Goal: Transaction & Acquisition: Purchase product/service

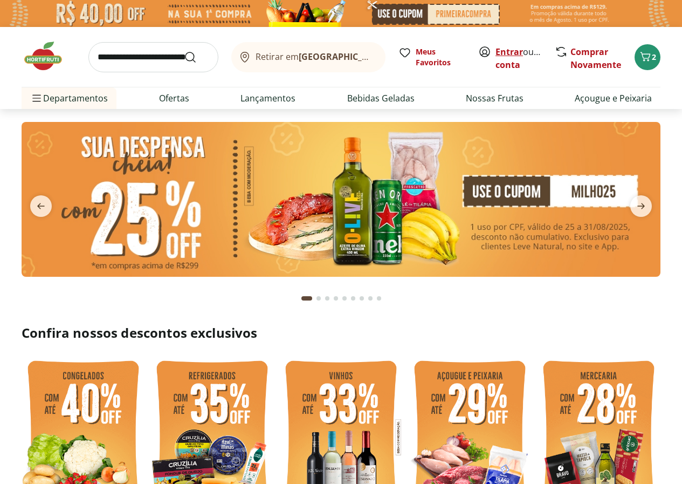
click at [502, 51] on link "Entrar" at bounding box center [510, 52] width 28 height 12
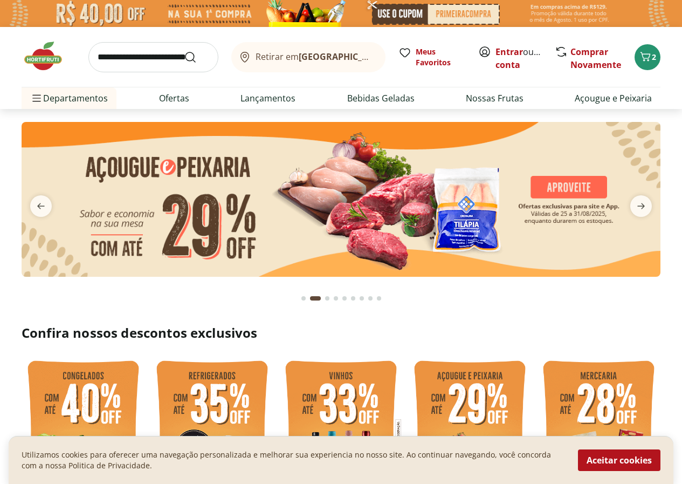
click at [482, 211] on img at bounding box center [341, 199] width 639 height 155
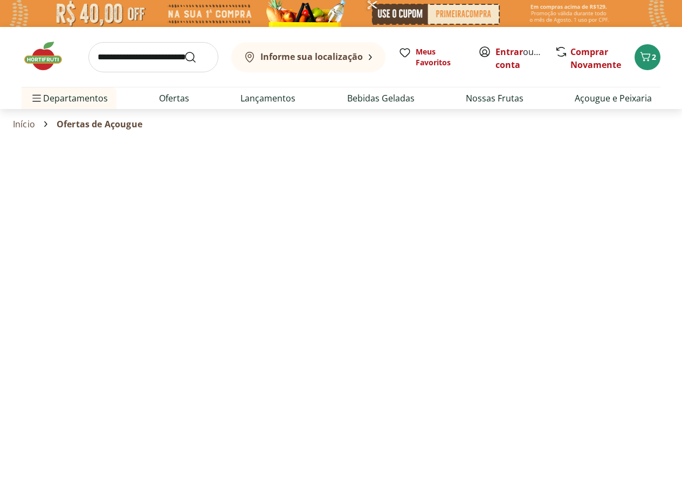
select select "**********"
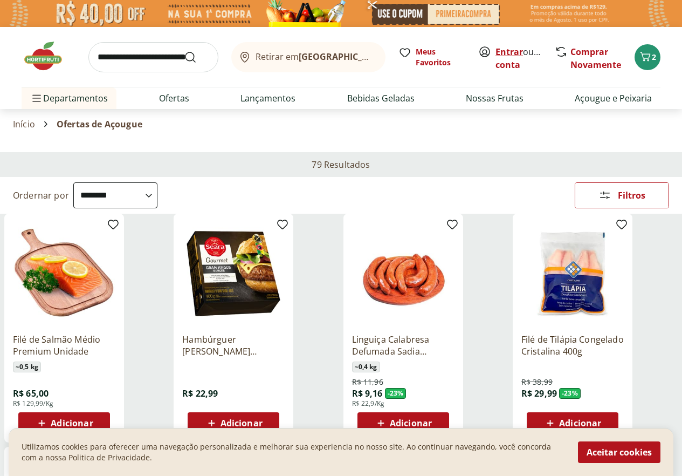
click at [509, 51] on link "Entrar" at bounding box center [510, 52] width 28 height 12
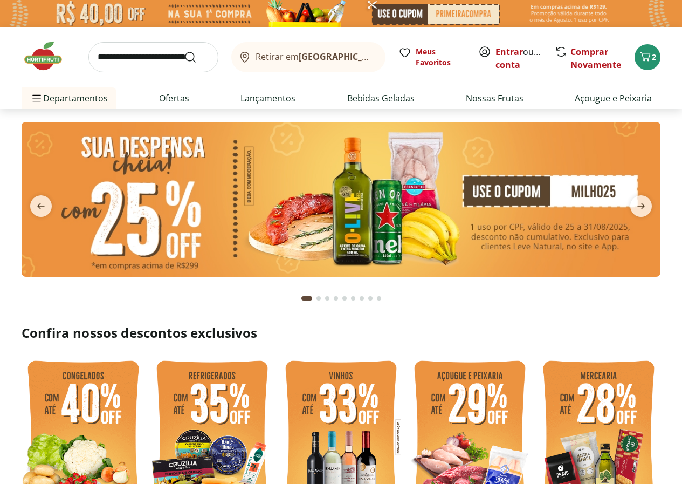
click at [512, 53] on link "Entrar" at bounding box center [510, 52] width 28 height 12
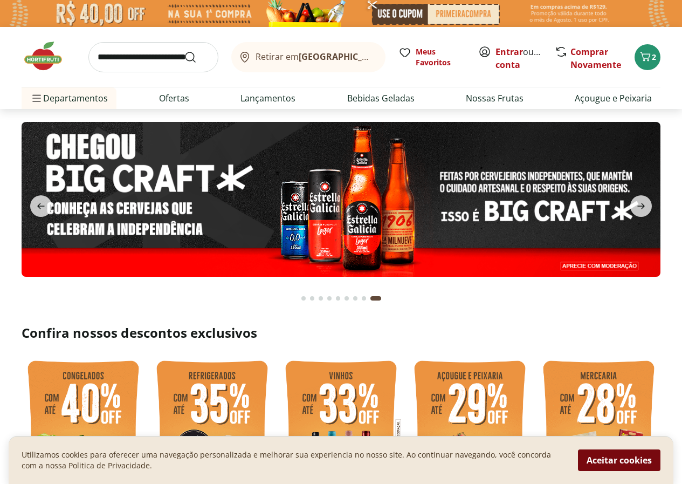
click at [596, 458] on button "Aceitar cookies" at bounding box center [619, 460] width 83 height 22
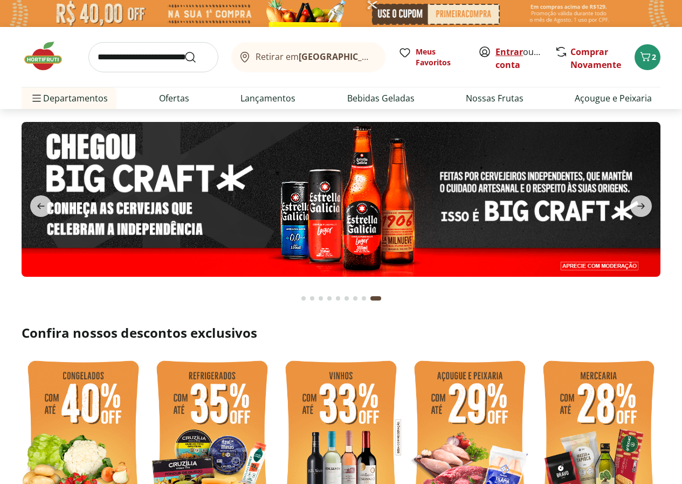
click at [510, 50] on link "Entrar" at bounding box center [510, 52] width 28 height 12
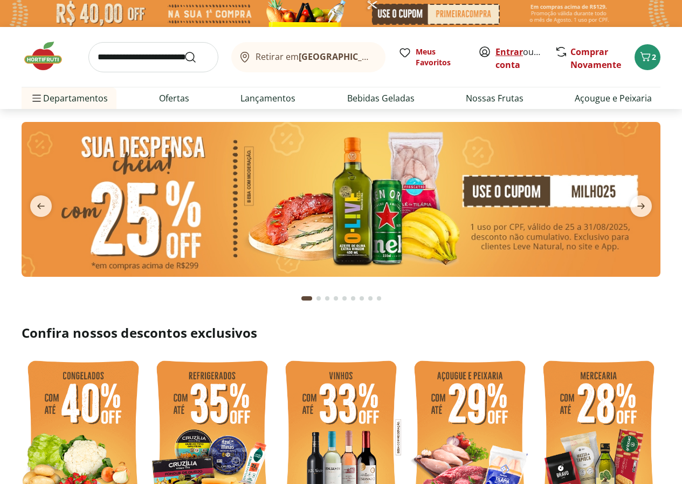
click at [505, 47] on link "Entrar" at bounding box center [510, 52] width 28 height 12
click at [651, 55] on icon "Carrinho" at bounding box center [645, 56] width 13 height 13
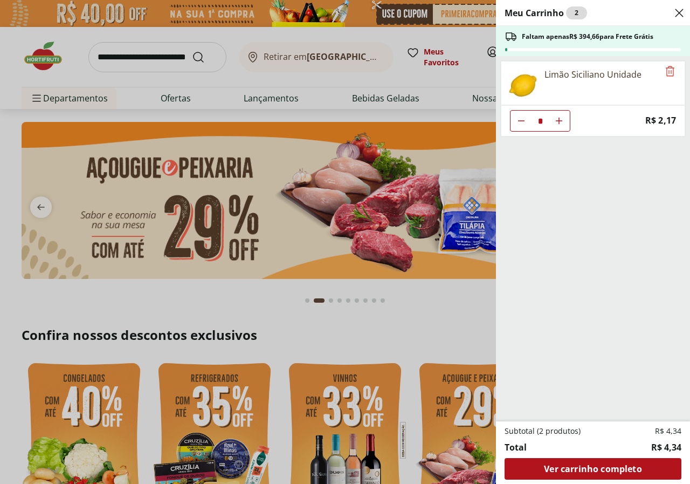
click at [453, 316] on div "Meu Carrinho 2 Faltam apenas R$ 394,66 para Frete Grátis Limão Siciliano Unidad…" at bounding box center [345, 242] width 690 height 484
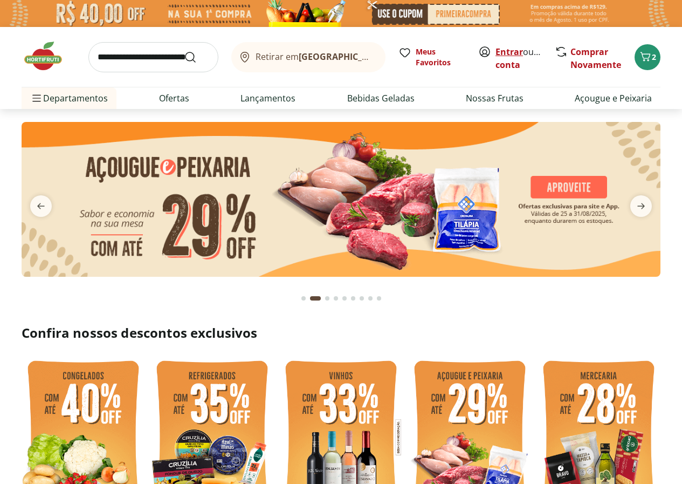
click at [513, 48] on link "Entrar" at bounding box center [510, 52] width 28 height 12
click at [513, 51] on link "Entrar" at bounding box center [510, 52] width 28 height 12
click at [650, 57] on icon "Carrinho" at bounding box center [645, 56] width 13 height 13
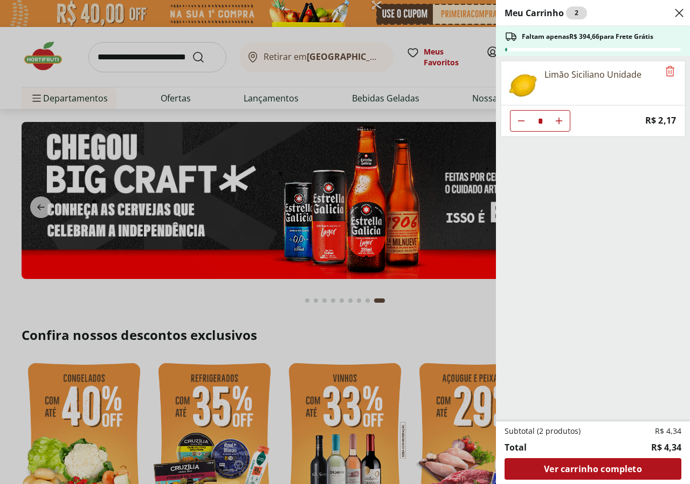
click at [423, 332] on div "Meu Carrinho 2 Faltam apenas R$ 394,66 para Frete Grátis Limão Siciliano Unidad…" at bounding box center [345, 242] width 690 height 484
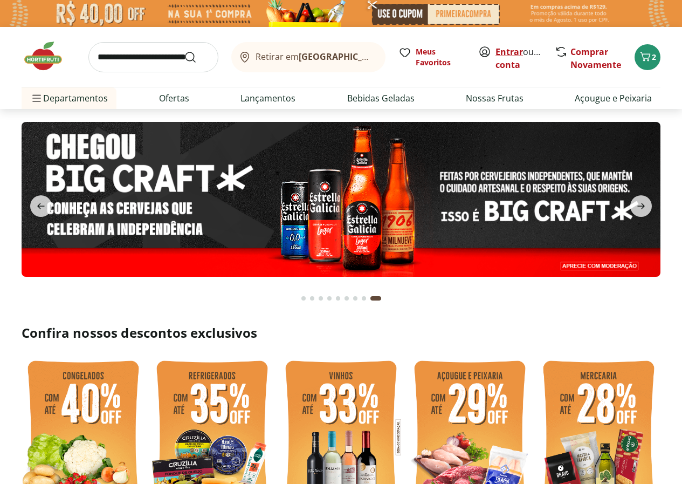
click at [511, 52] on link "Entrar" at bounding box center [510, 52] width 28 height 12
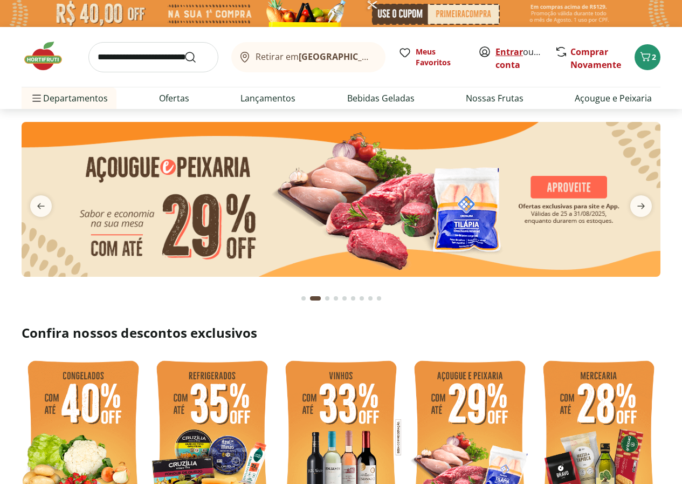
click at [512, 50] on link "Entrar" at bounding box center [510, 52] width 28 height 12
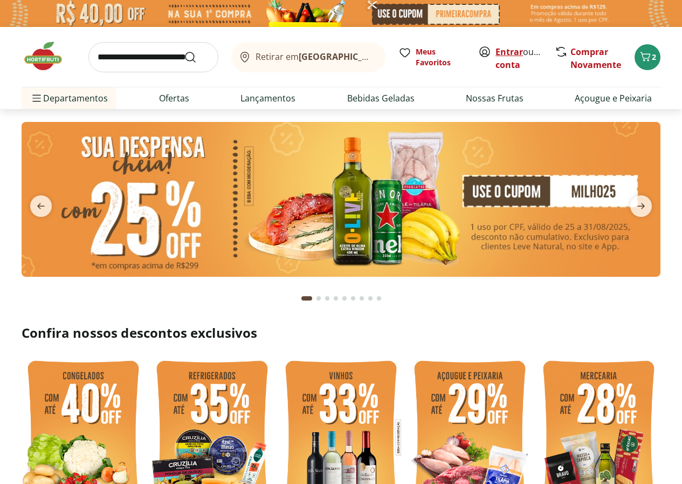
click at [507, 49] on link "Entrar" at bounding box center [510, 52] width 28 height 12
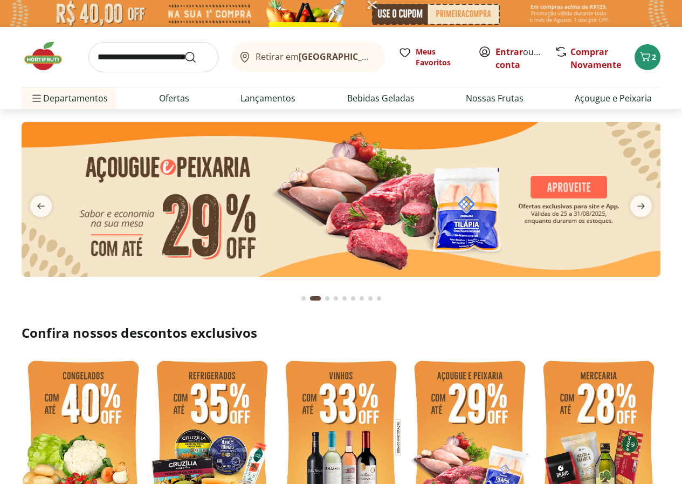
click at [147, 58] on input "search" at bounding box center [153, 57] width 130 height 30
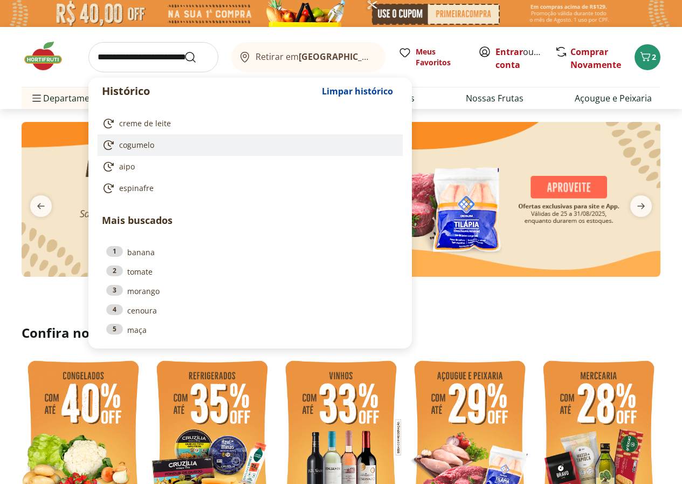
click at [174, 145] on link "cogumelo" at bounding box center [248, 145] width 292 height 13
type input "********"
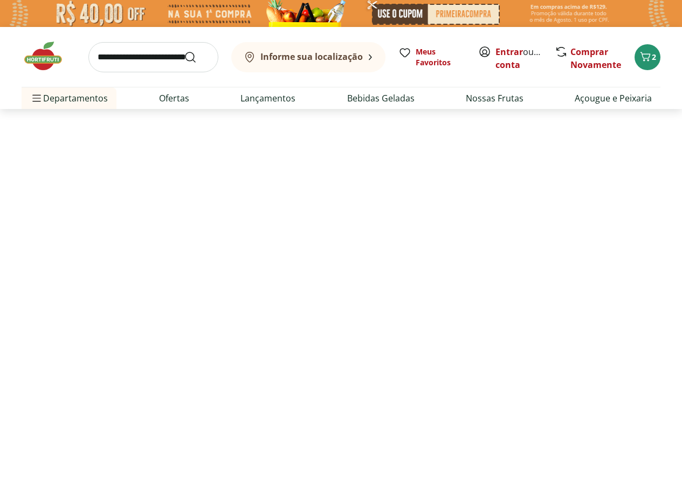
select select "**********"
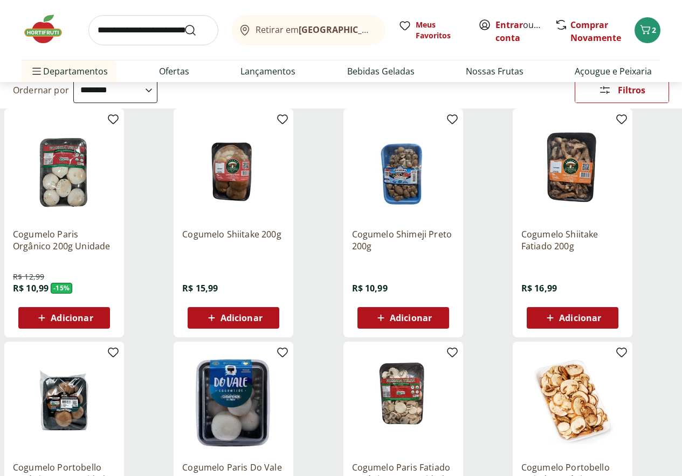
scroll to position [54, 0]
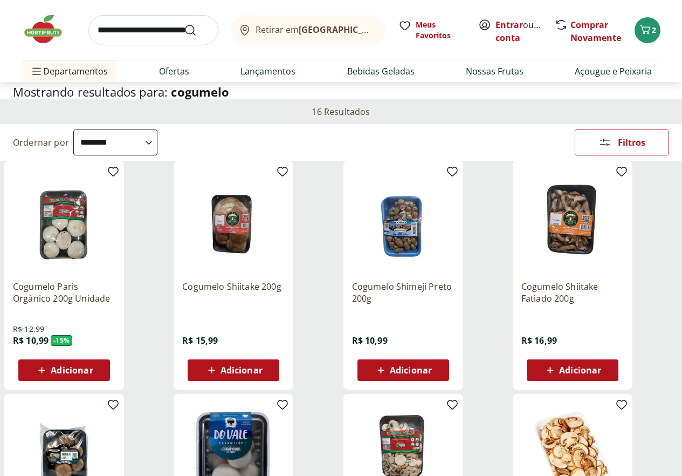
click at [601, 374] on span "Adicionar" at bounding box center [580, 370] width 42 height 9
click at [651, 31] on icon "Carrinho" at bounding box center [645, 29] width 13 height 13
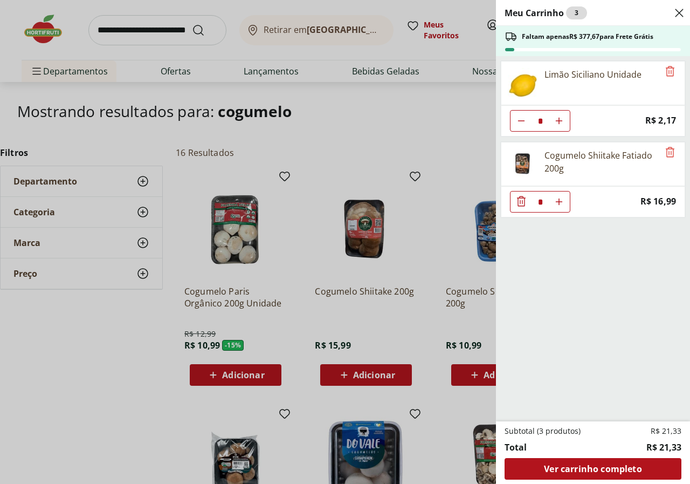
click at [119, 360] on div "Meu Carrinho 3 Faltam apenas R$ 377,67 para Frete Grátis Limão Siciliano Unidad…" at bounding box center [345, 242] width 690 height 484
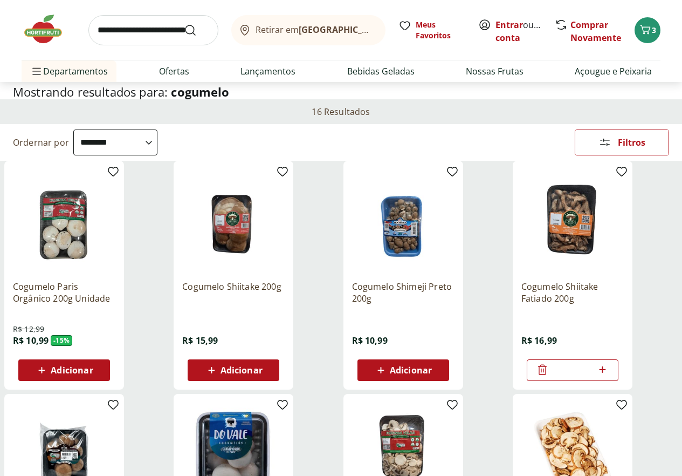
click at [177, 32] on input "search" at bounding box center [153, 30] width 130 height 30
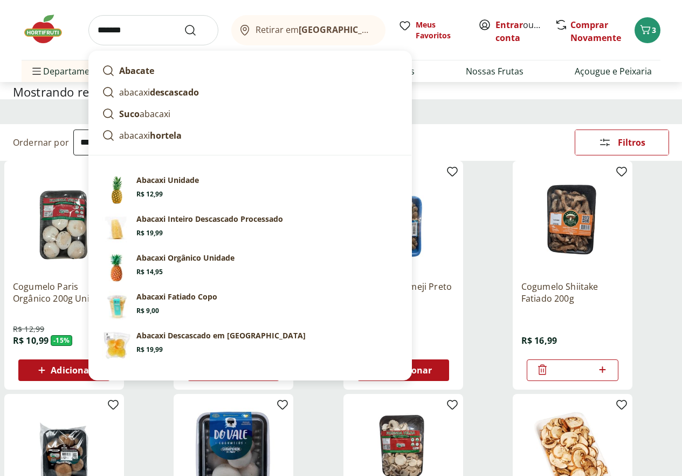
type input "*******"
click at [184, 24] on button "Submit Search" at bounding box center [197, 30] width 26 height 13
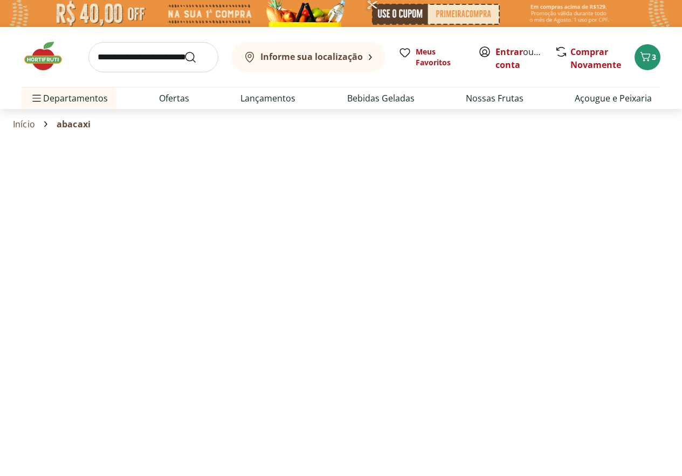
select select "**********"
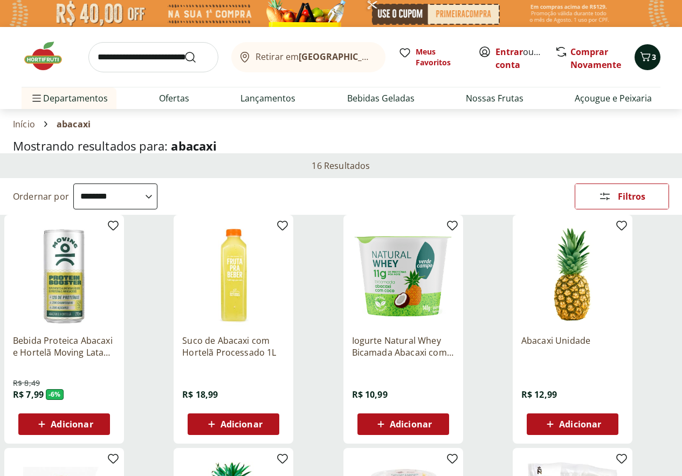
click at [648, 58] on icon "Carrinho" at bounding box center [646, 56] width 10 height 9
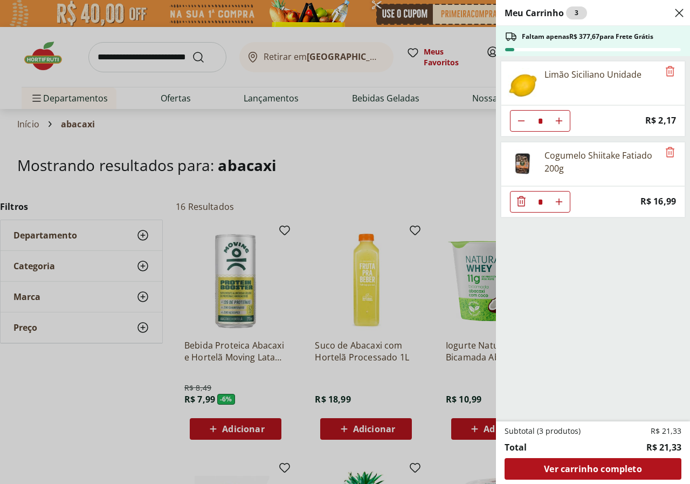
click at [429, 163] on div "Meu Carrinho 3 Faltam apenas R$ 377,67 para Frete Grátis Limão Siciliano Unidad…" at bounding box center [345, 242] width 690 height 484
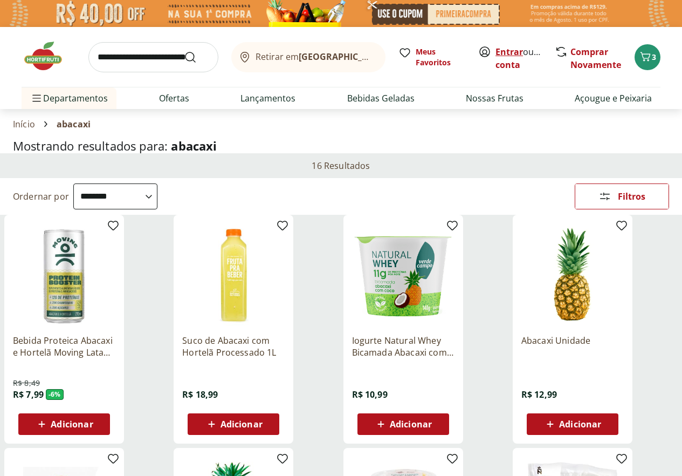
click at [509, 50] on link "Entrar" at bounding box center [510, 52] width 28 height 12
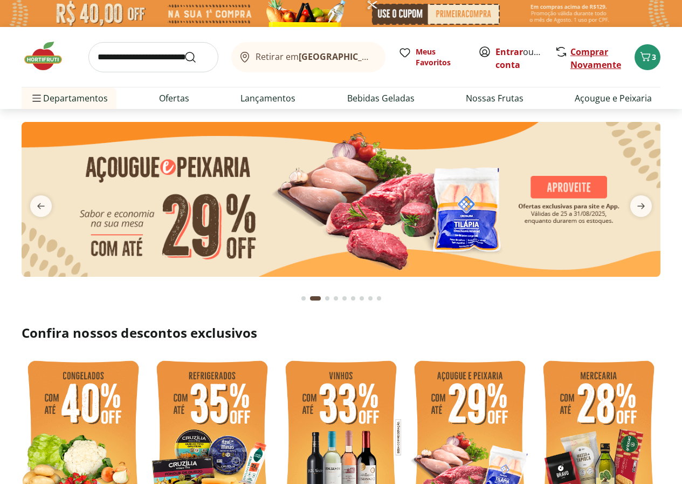
click at [595, 54] on link "Comprar Novamente" at bounding box center [596, 58] width 51 height 25
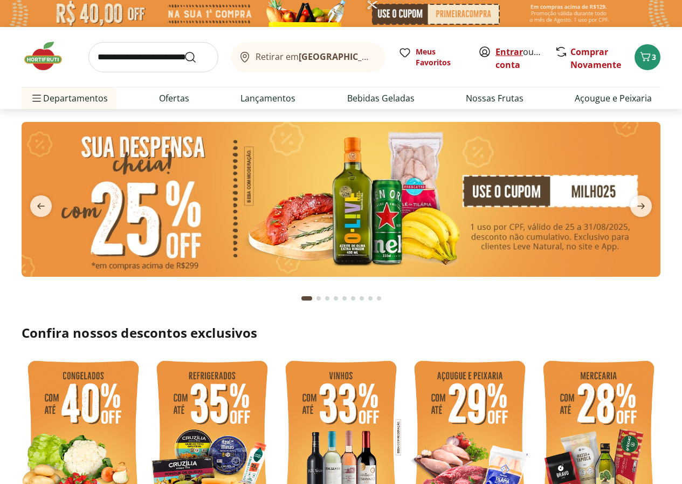
click at [509, 52] on link "Entrar" at bounding box center [510, 52] width 28 height 12
click at [508, 63] on link "Criar conta" at bounding box center [525, 58] width 59 height 25
click at [503, 47] on link "Entrar" at bounding box center [510, 52] width 28 height 12
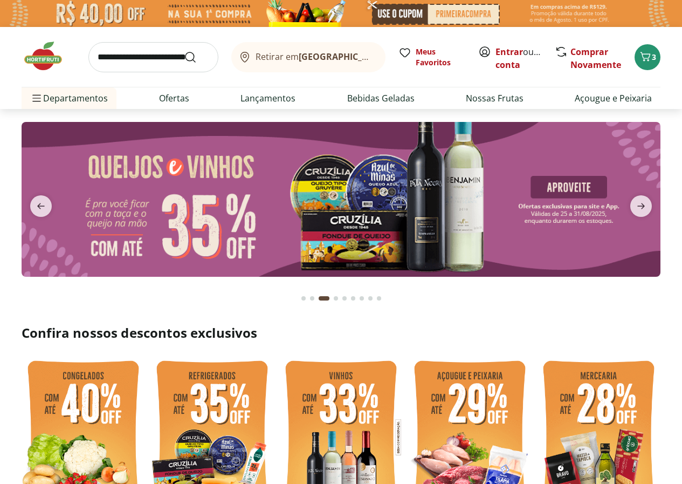
click at [503, 47] on link "Entrar" at bounding box center [510, 52] width 28 height 12
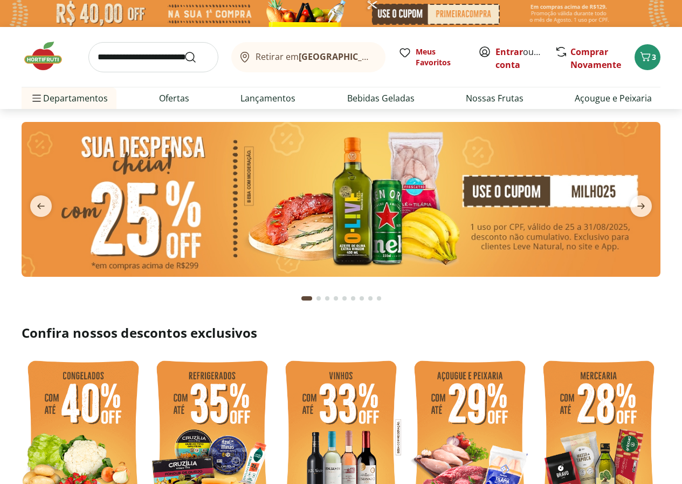
click at [118, 58] on input "search" at bounding box center [153, 57] width 130 height 30
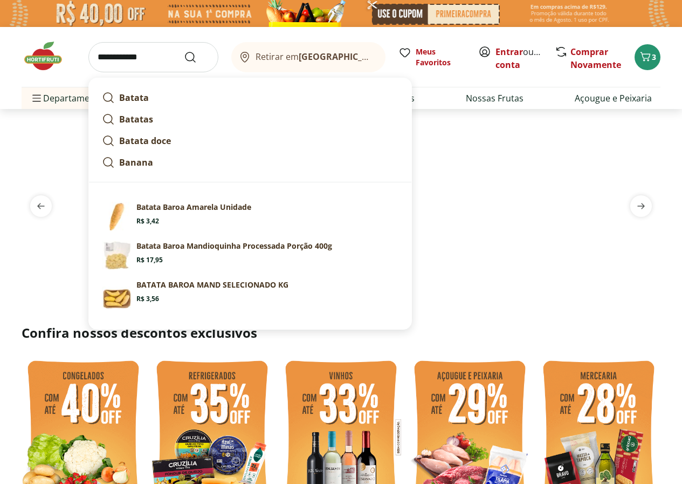
type input "**********"
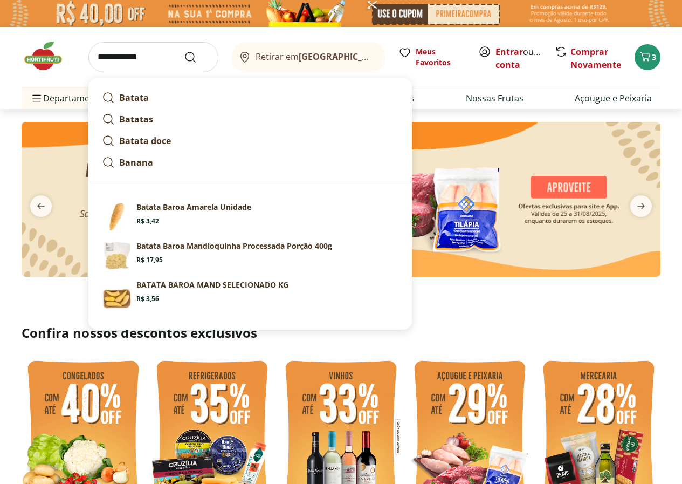
click at [184, 51] on button "Submit Search" at bounding box center [197, 57] width 26 height 13
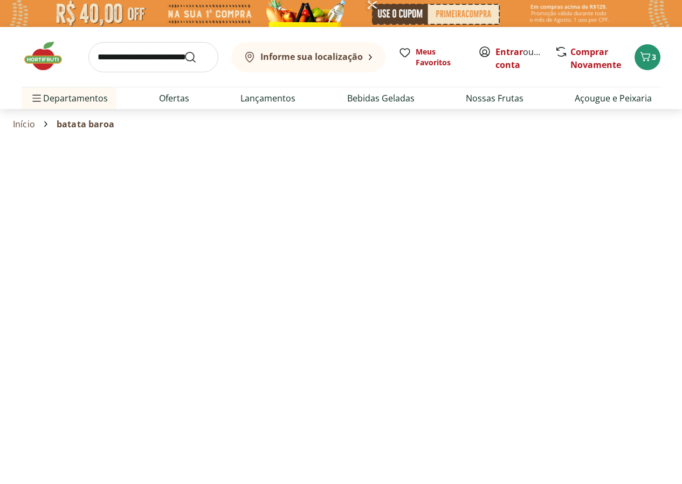
select select "**********"
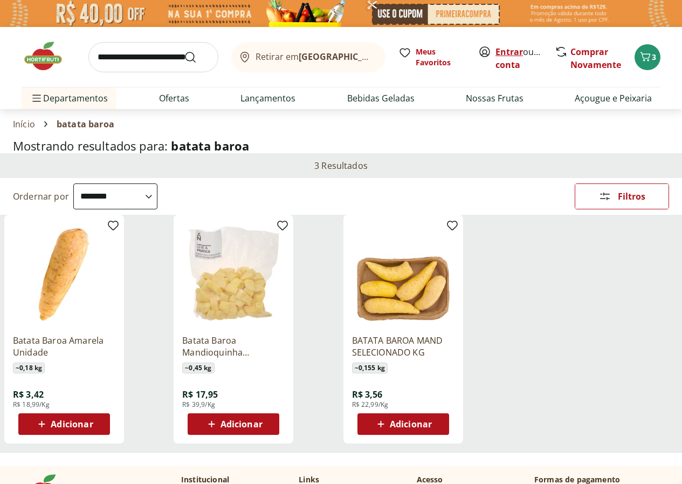
click at [513, 50] on link "Entrar" at bounding box center [510, 52] width 28 height 12
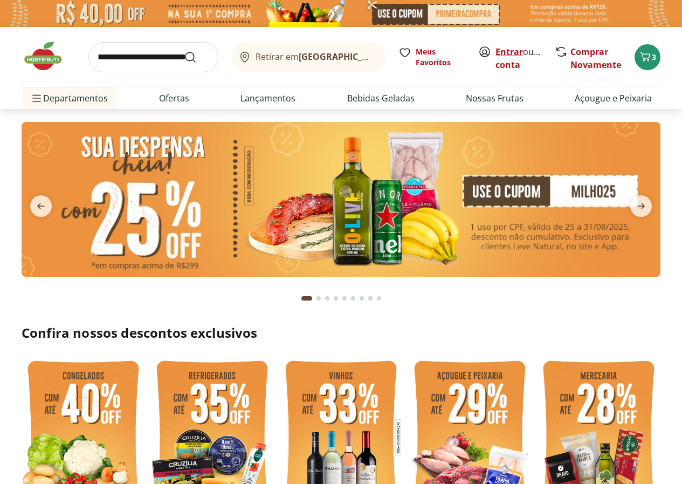
click at [507, 52] on link "Entrar" at bounding box center [510, 52] width 28 height 12
click at [513, 46] on link "Entrar" at bounding box center [510, 52] width 28 height 12
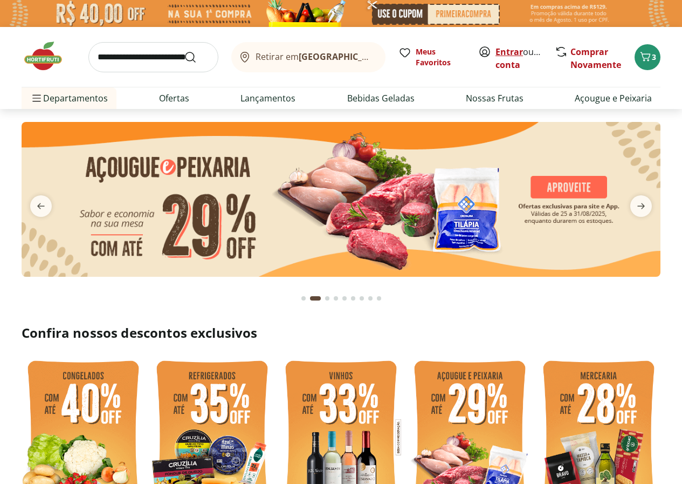
click at [511, 47] on link "Entrar" at bounding box center [510, 52] width 28 height 12
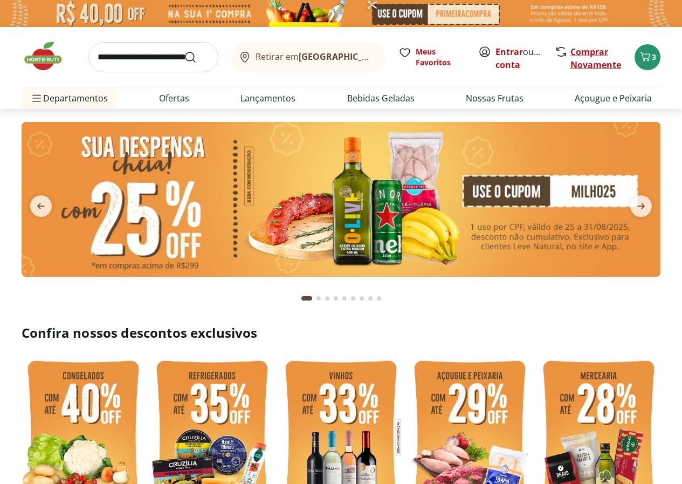
click at [591, 57] on link "Comprar Novamente" at bounding box center [596, 58] width 51 height 25
click at [509, 48] on link "Entrar" at bounding box center [510, 52] width 28 height 12
click at [648, 54] on icon "Carrinho" at bounding box center [645, 56] width 13 height 13
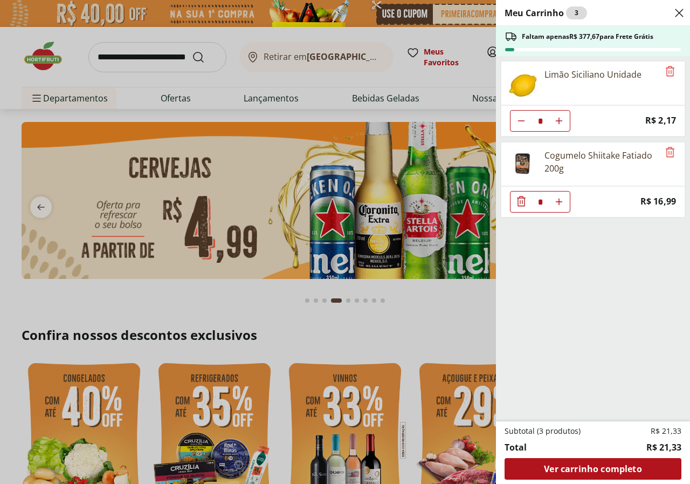
click at [143, 47] on div "Meu Carrinho 3 Faltam apenas R$ 377,67 para Frete Grátis Limão Siciliano Unidad…" at bounding box center [345, 242] width 690 height 484
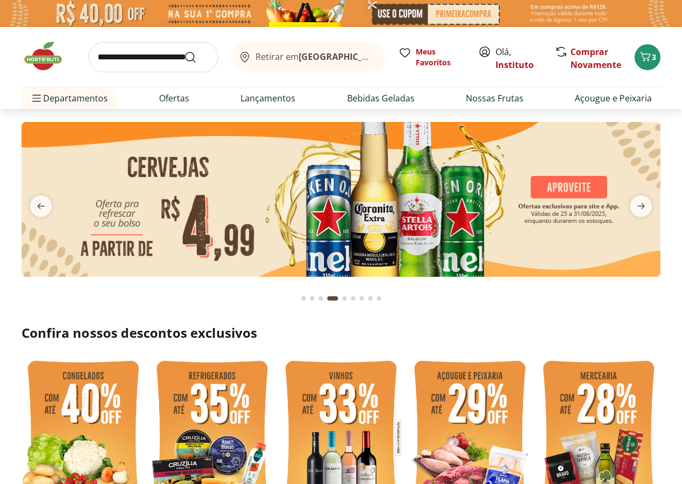
click at [142, 53] on input "search" at bounding box center [153, 57] width 130 height 30
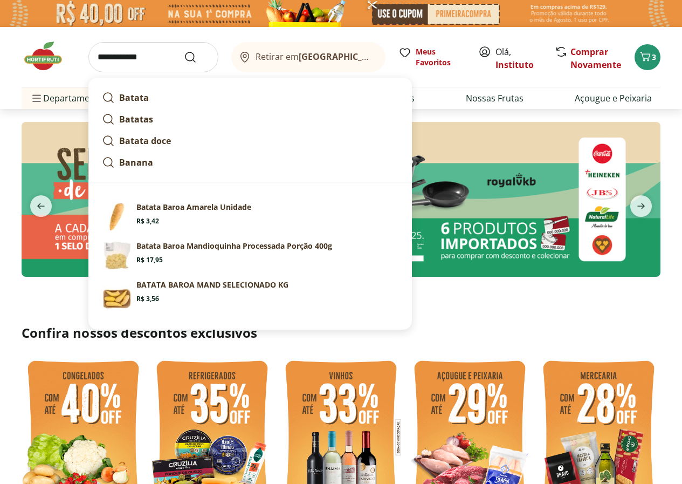
type input "**********"
click at [184, 51] on button "Submit Search" at bounding box center [197, 57] width 26 height 13
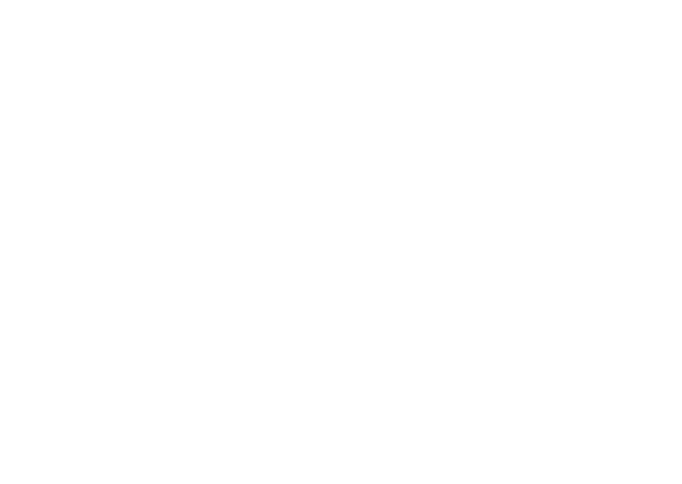
select select "**********"
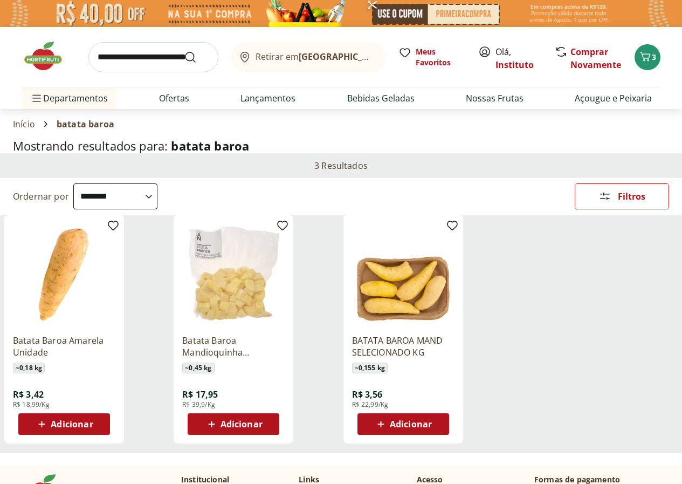
click at [93, 428] on span "Adicionar" at bounding box center [72, 424] width 42 height 9
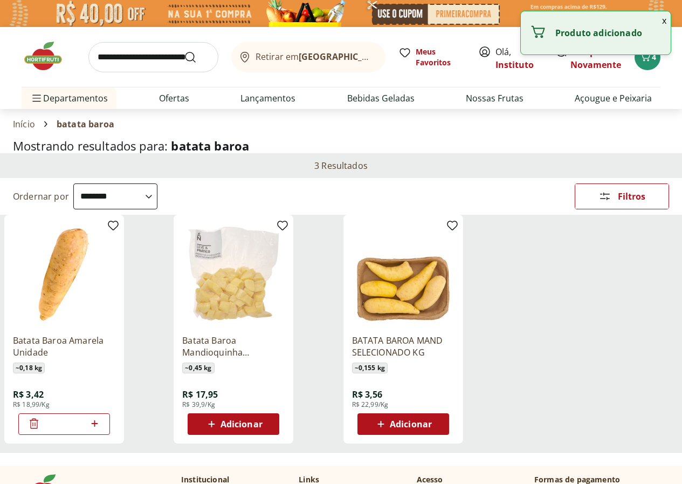
click at [101, 424] on icon at bounding box center [94, 423] width 13 height 13
type input "*"
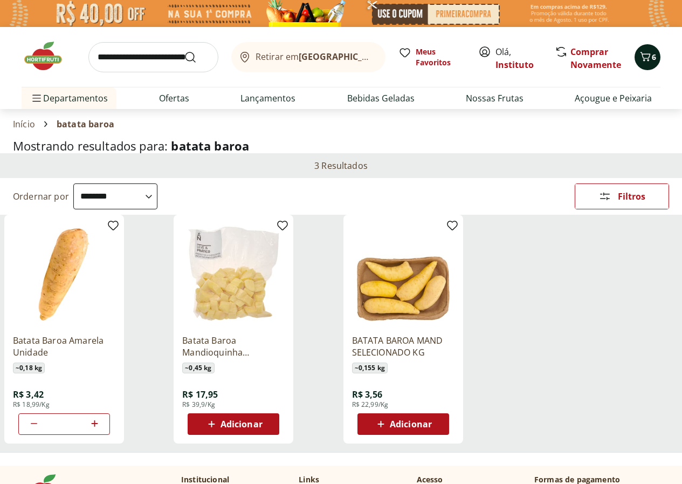
click at [658, 57] on button "6" at bounding box center [648, 57] width 26 height 26
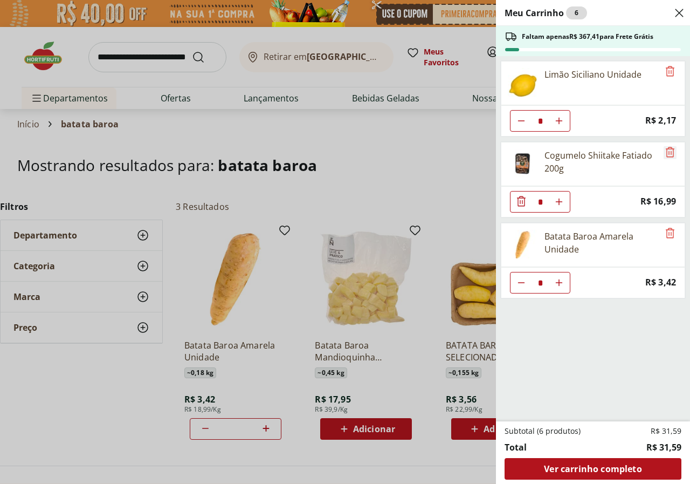
click at [665, 152] on icon "Remove" at bounding box center [670, 152] width 13 height 13
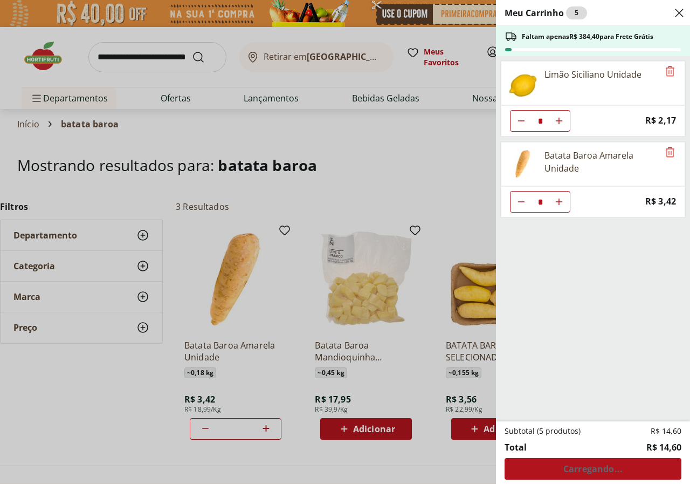
click at [361, 173] on div "Meu Carrinho 5 Faltam apenas R$ 384,40 para Frete Grátis Limão Siciliano Unidad…" at bounding box center [345, 242] width 690 height 484
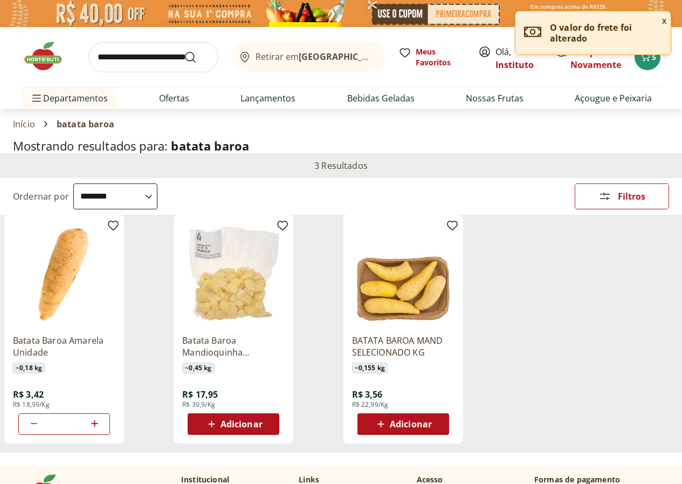
click at [129, 57] on input "search" at bounding box center [153, 57] width 130 height 30
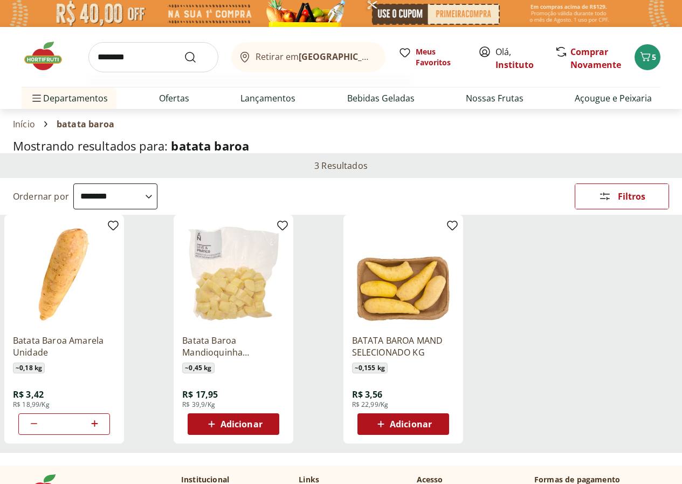
type input "********"
click at [184, 51] on button "Submit Search" at bounding box center [197, 57] width 26 height 13
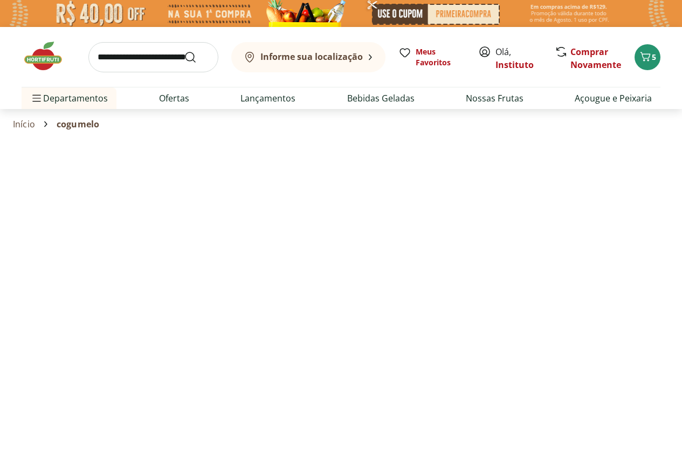
select select "**********"
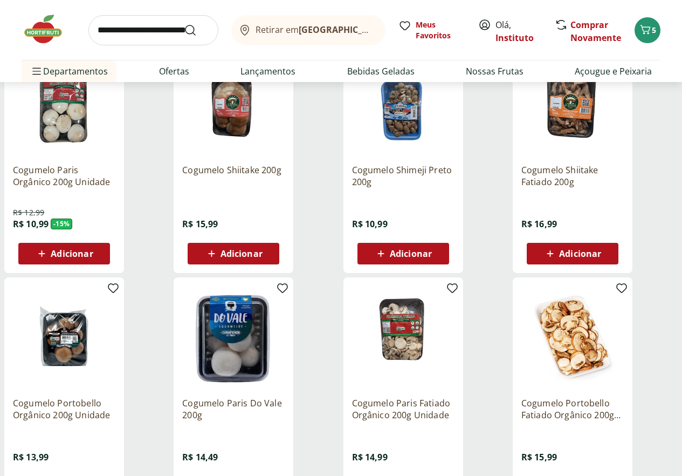
scroll to position [108, 0]
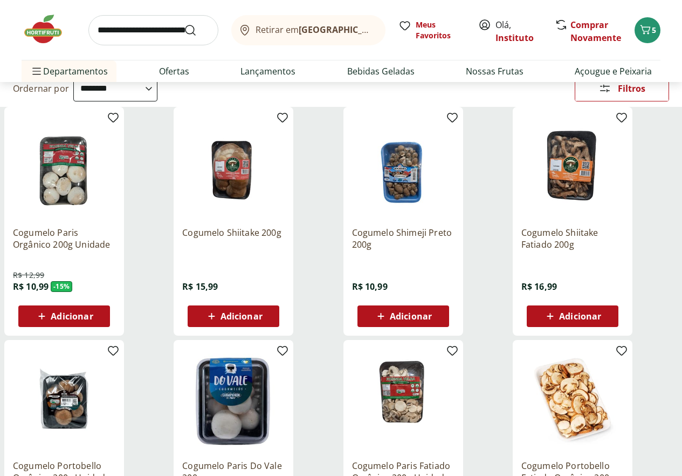
click at [601, 320] on span "Adicionar" at bounding box center [580, 316] width 42 height 9
click at [617, 179] on img at bounding box center [572, 166] width 102 height 102
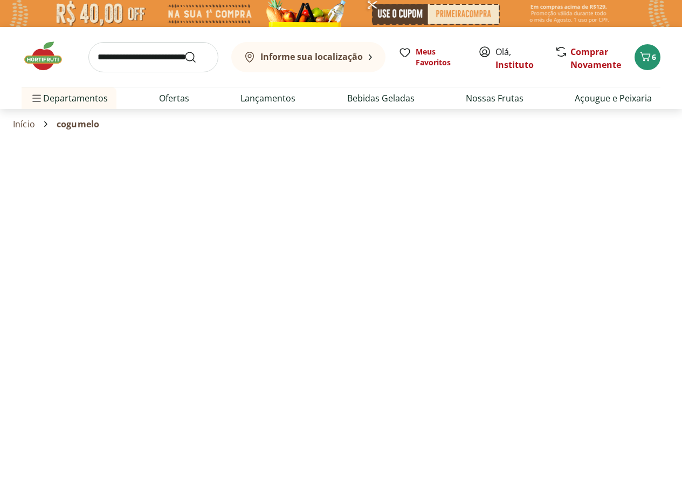
select select "**********"
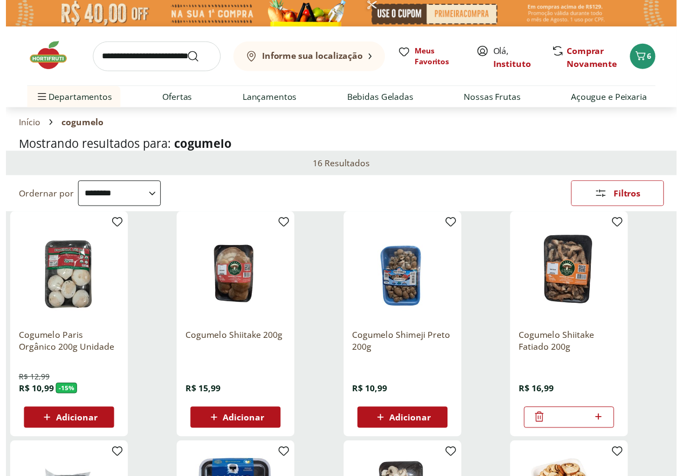
scroll to position [108, 0]
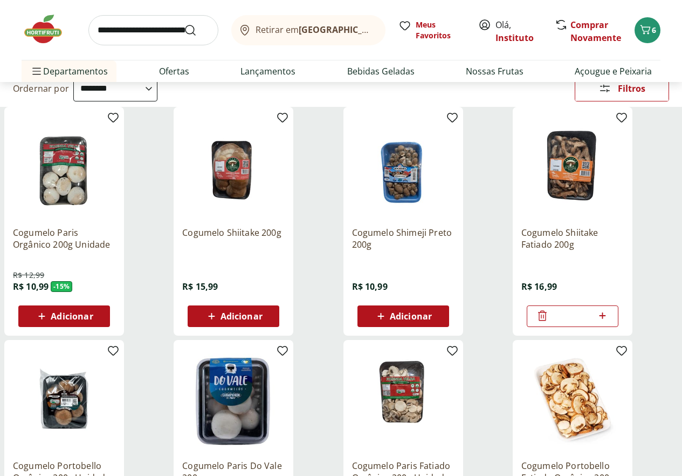
click at [455, 179] on img at bounding box center [403, 166] width 102 height 102
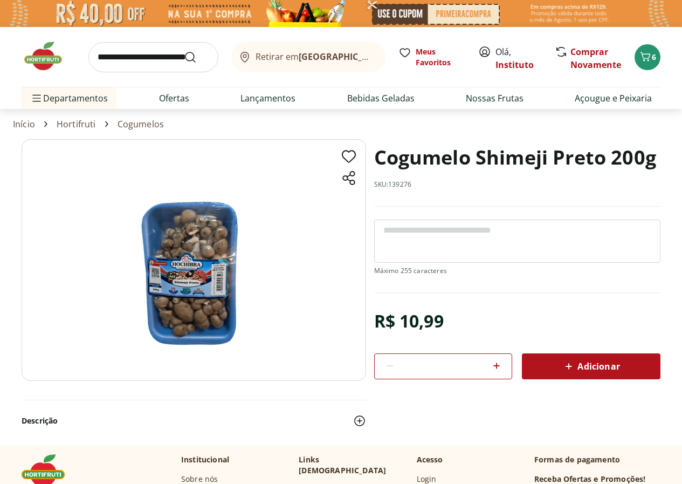
click at [37, 423] on button "Descrição" at bounding box center [194, 421] width 345 height 24
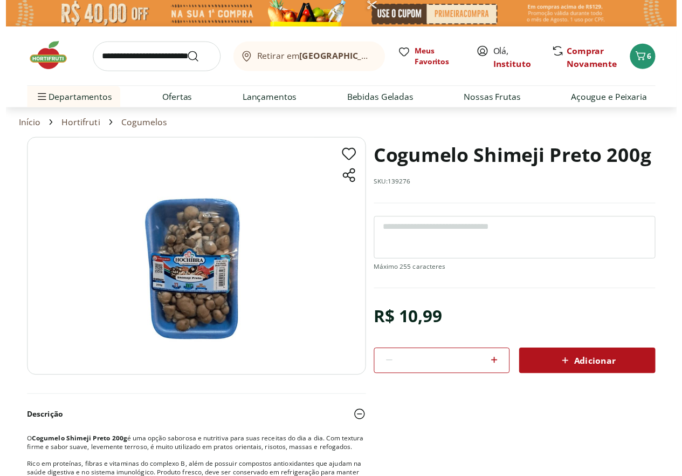
scroll to position [108, 0]
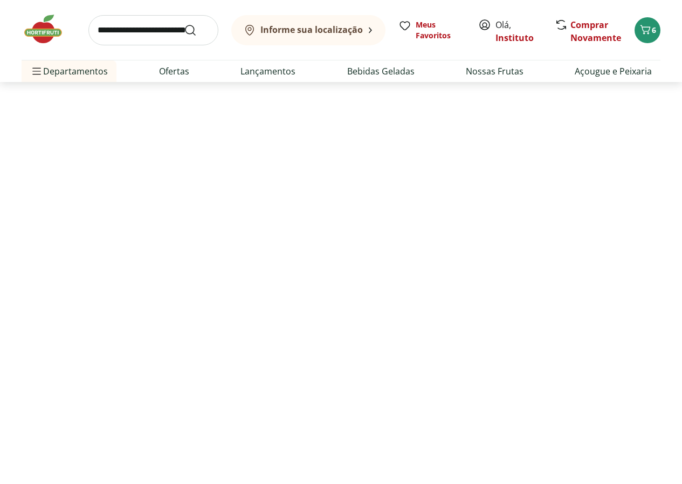
select select "**********"
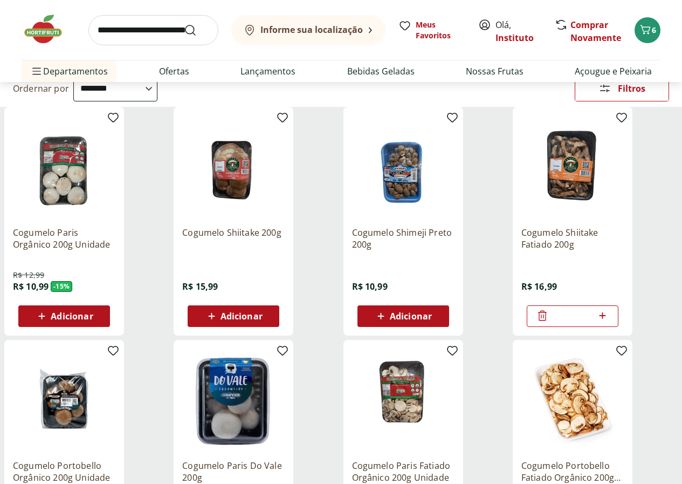
type input "*"
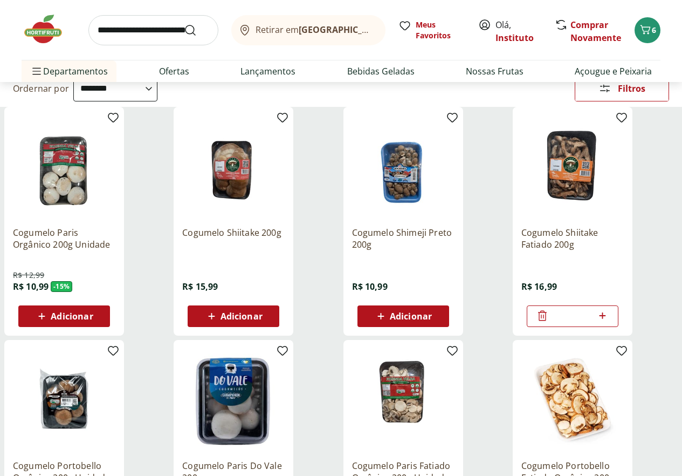
click at [549, 322] on icon at bounding box center [542, 315] width 13 height 13
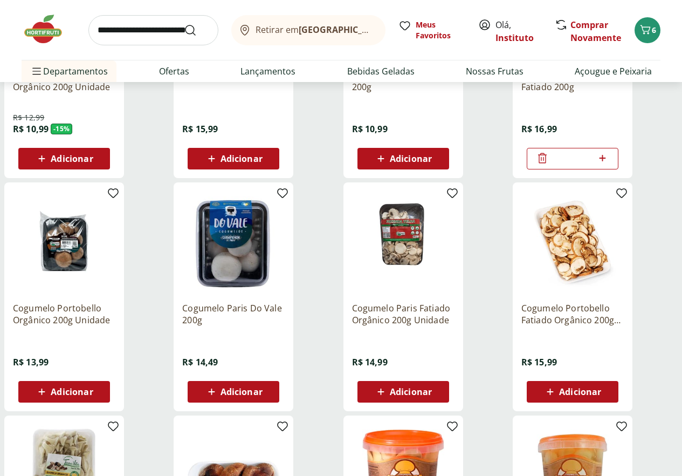
scroll to position [270, 0]
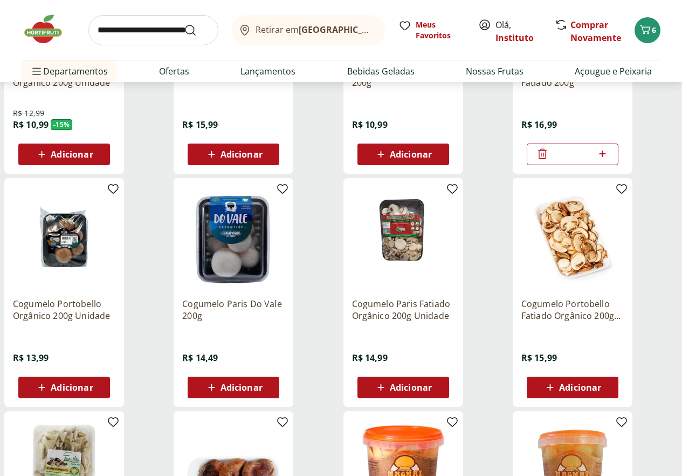
click at [263, 392] on span "Adicionar" at bounding box center [242, 387] width 42 height 9
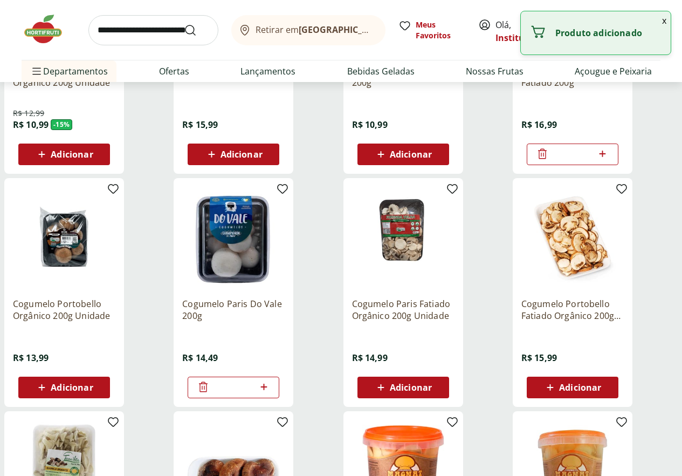
click at [208, 392] on icon at bounding box center [203, 386] width 9 height 10
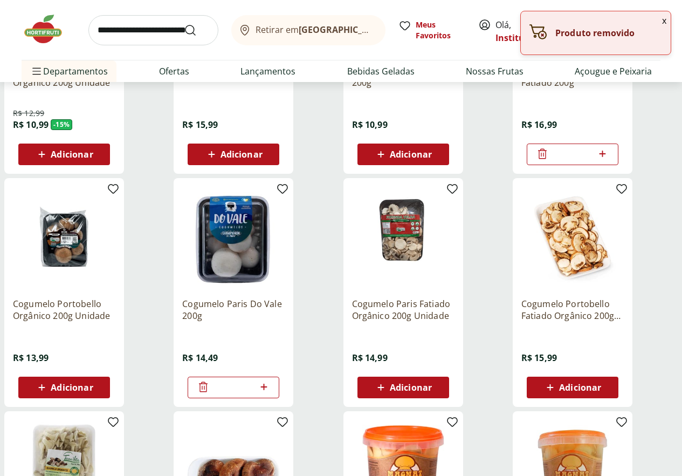
click at [285, 317] on p "Cogumelo Paris Do Vale 200g" at bounding box center [233, 310] width 102 height 24
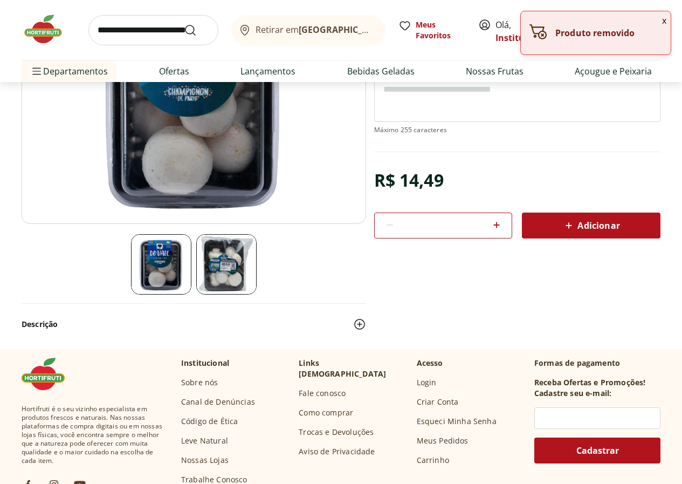
scroll to position [162, 0]
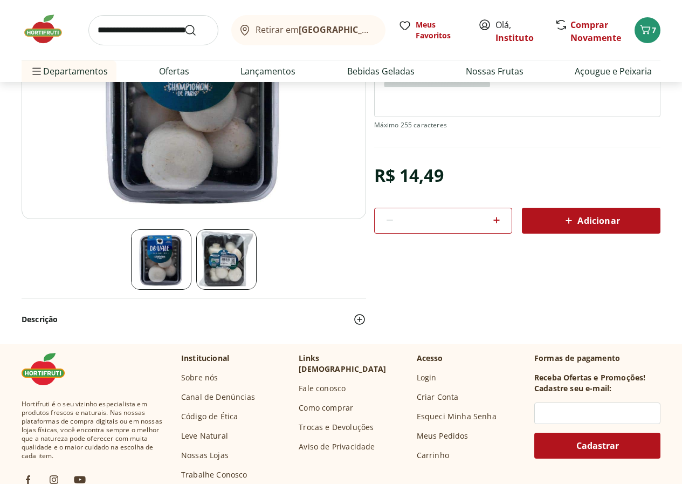
click at [50, 318] on button "Descrição" at bounding box center [194, 319] width 345 height 24
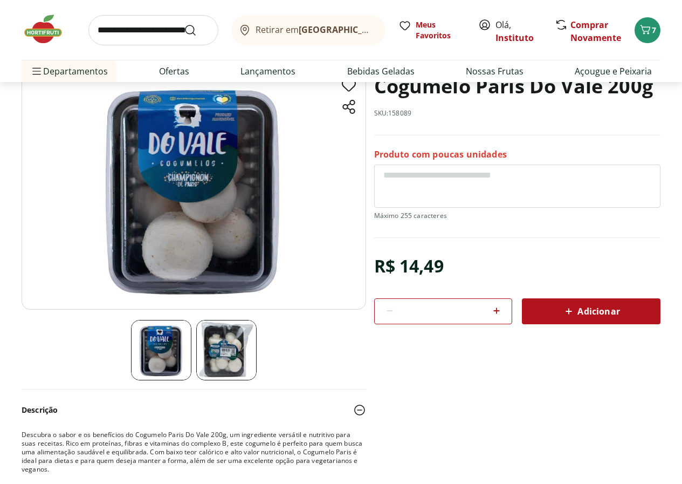
scroll to position [54, 0]
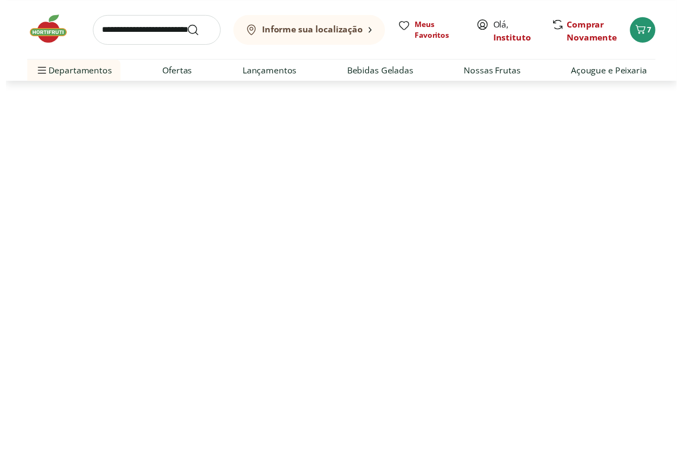
scroll to position [270, 0]
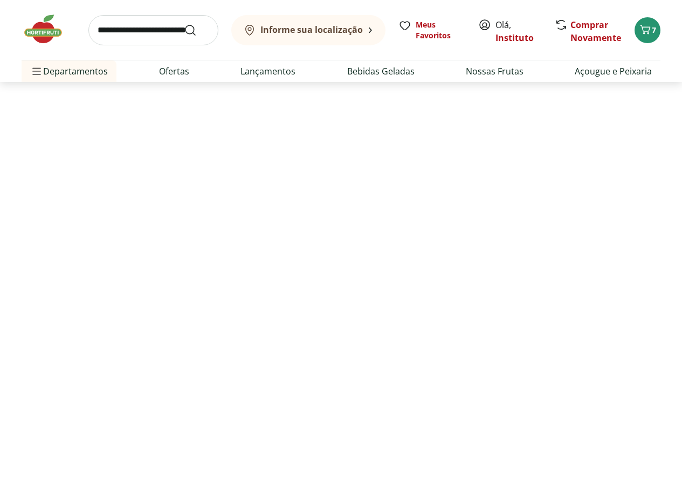
select select "**********"
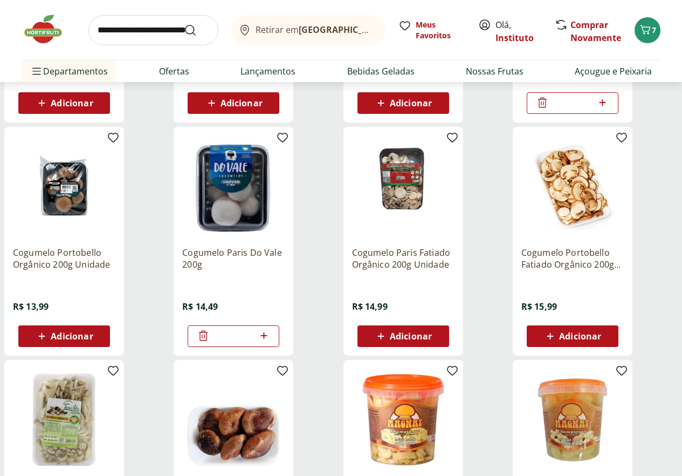
scroll to position [324, 0]
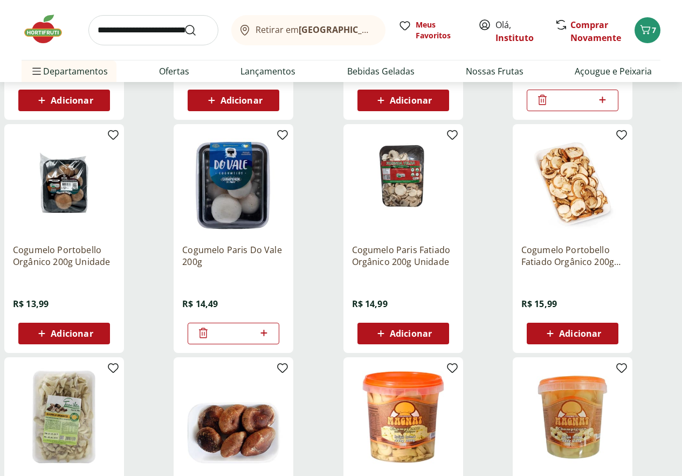
click at [210, 339] on icon at bounding box center [203, 332] width 13 height 13
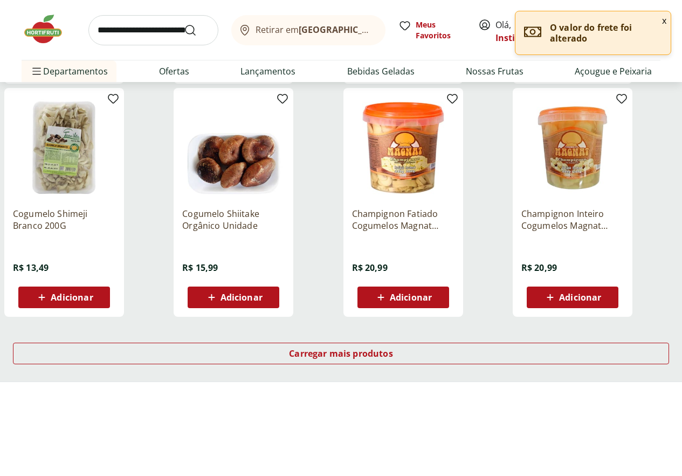
scroll to position [593, 0]
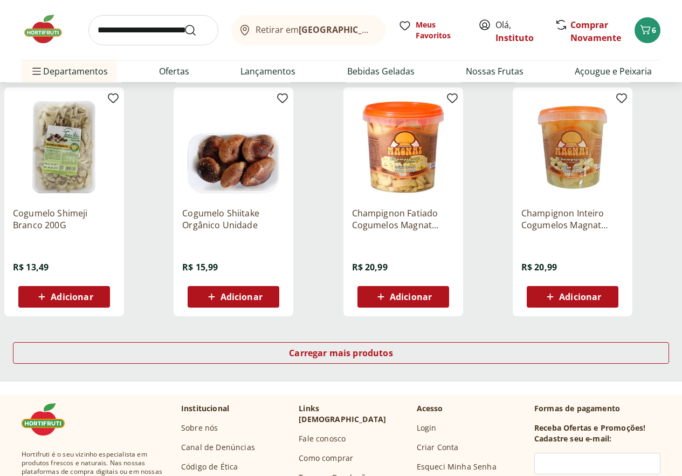
click at [115, 231] on p "Cogumelo Shimeji Branco 200G" at bounding box center [64, 219] width 102 height 24
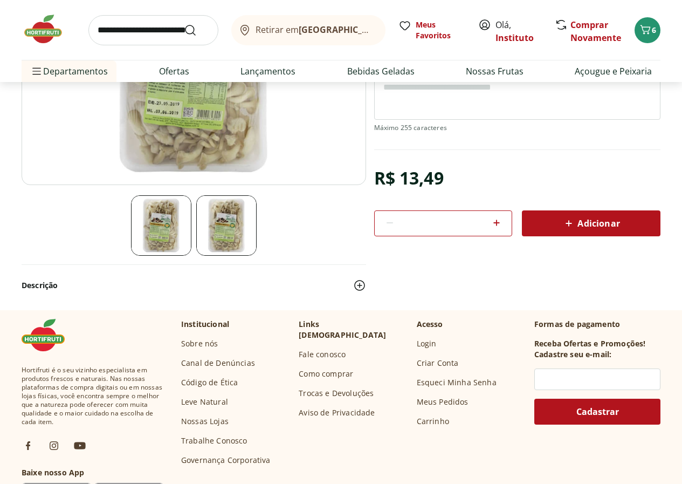
scroll to position [216, 0]
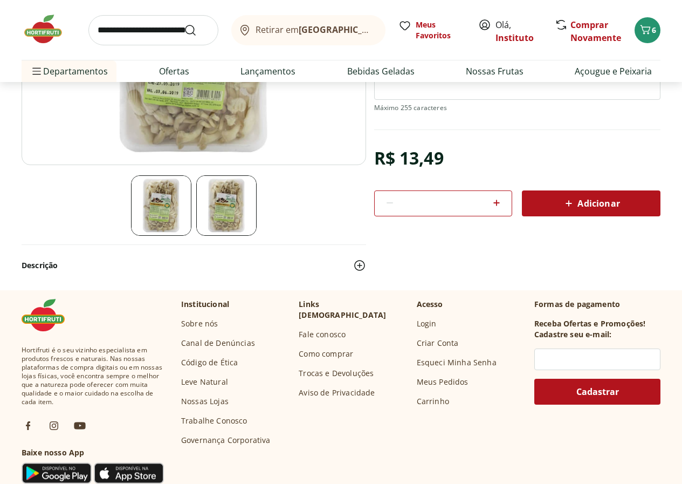
click at [38, 262] on button "Descrição" at bounding box center [194, 265] width 345 height 24
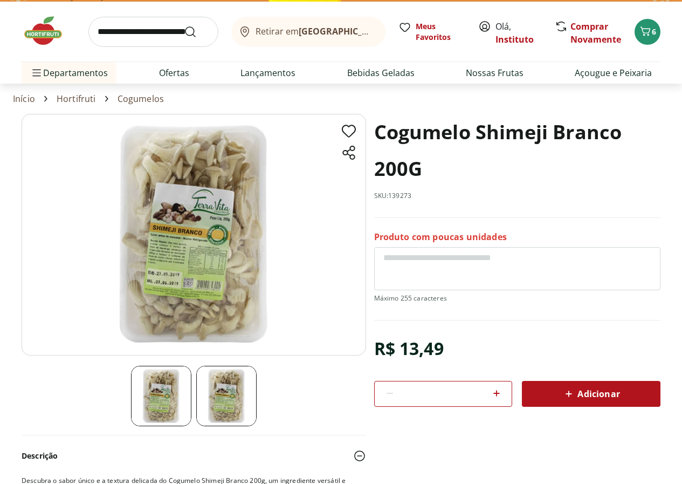
scroll to position [0, 0]
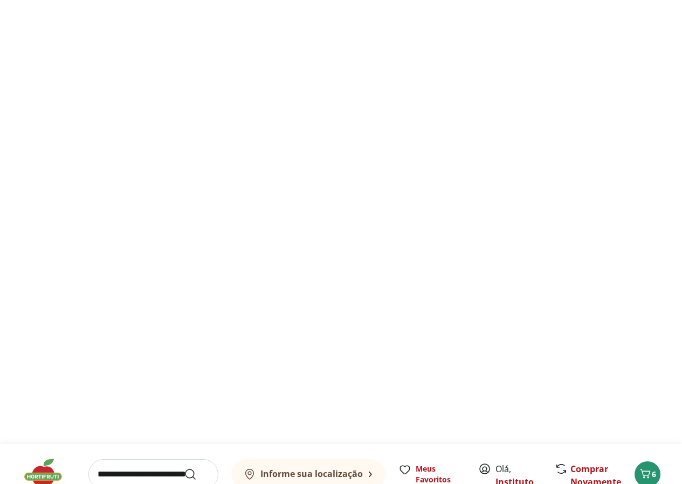
select select "**********"
type input "*"
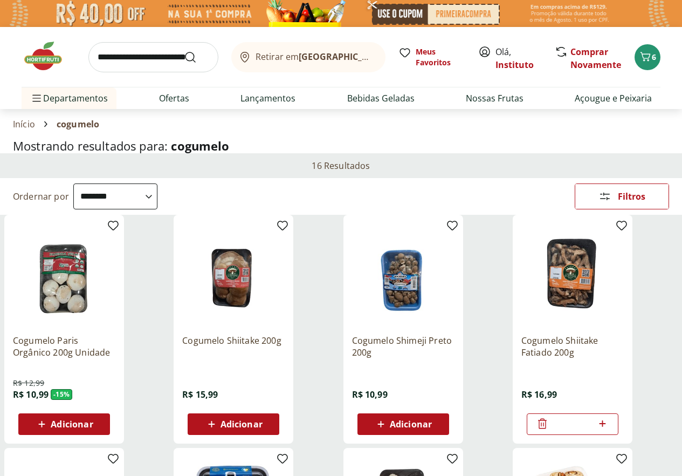
scroll to position [54, 0]
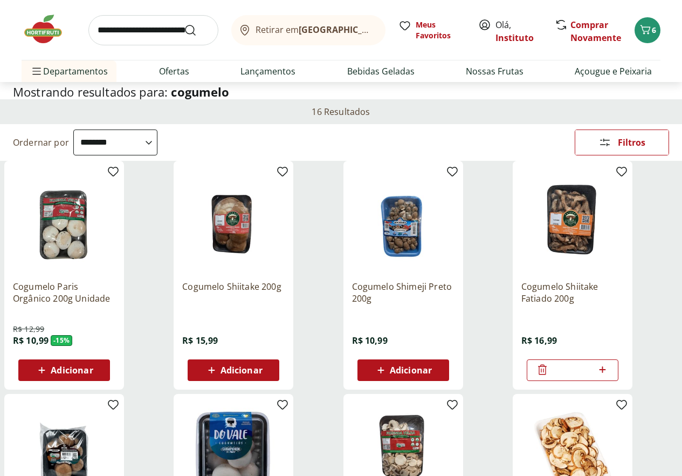
click at [115, 292] on p "Cogumelo Paris Orgânico 200g Unidade" at bounding box center [64, 292] width 102 height 24
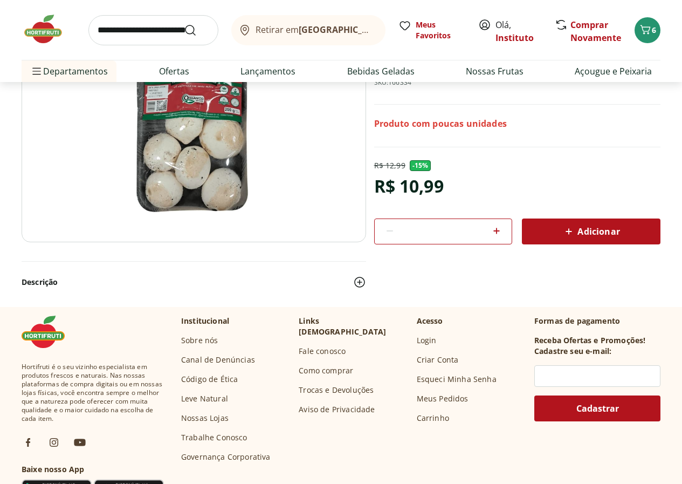
scroll to position [162, 0]
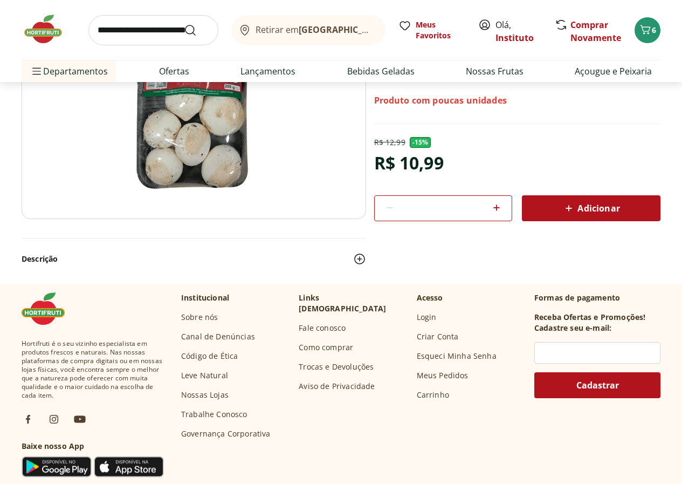
click at [41, 257] on button "Descrição" at bounding box center [194, 259] width 345 height 24
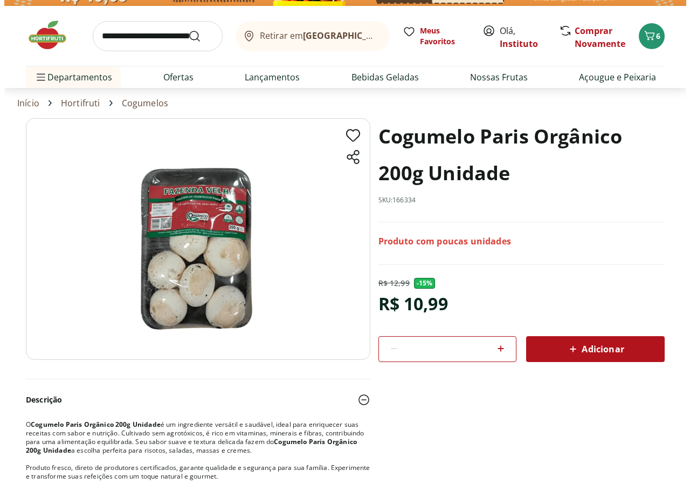
scroll to position [0, 0]
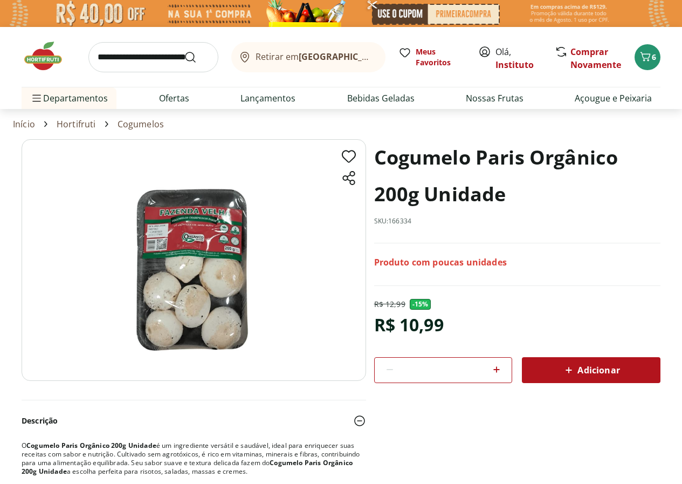
click at [573, 369] on icon at bounding box center [568, 369] width 13 height 13
click at [651, 57] on icon "Carrinho" at bounding box center [645, 56] width 13 height 13
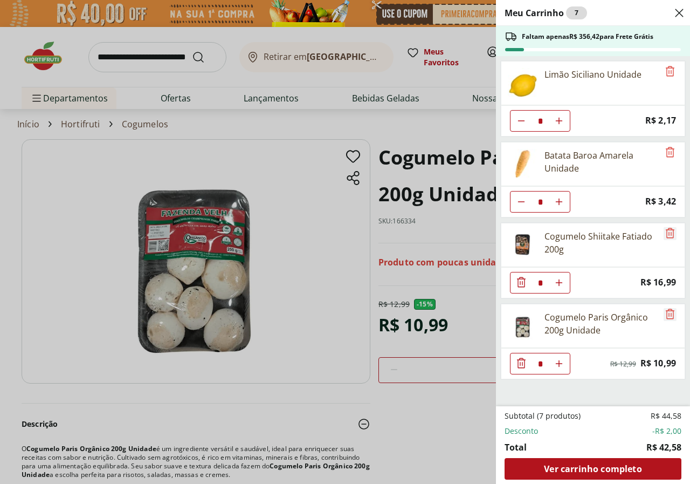
click at [665, 230] on icon "Remove" at bounding box center [670, 233] width 13 height 13
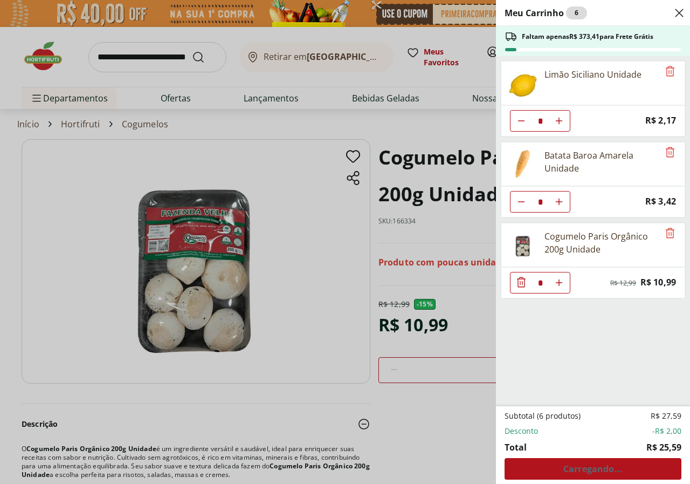
click at [408, 408] on div "Meu Carrinho 6 Faltam apenas R$ 373,41 para Frete Grátis Limão Siciliano Unidad…" at bounding box center [345, 242] width 690 height 484
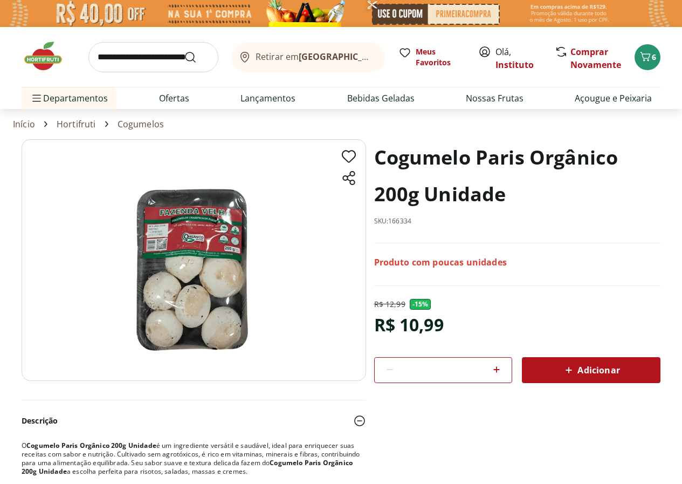
click at [153, 58] on input "search" at bounding box center [153, 57] width 130 height 30
type input "**********"
click button "Submit Search" at bounding box center [197, 57] width 26 height 13
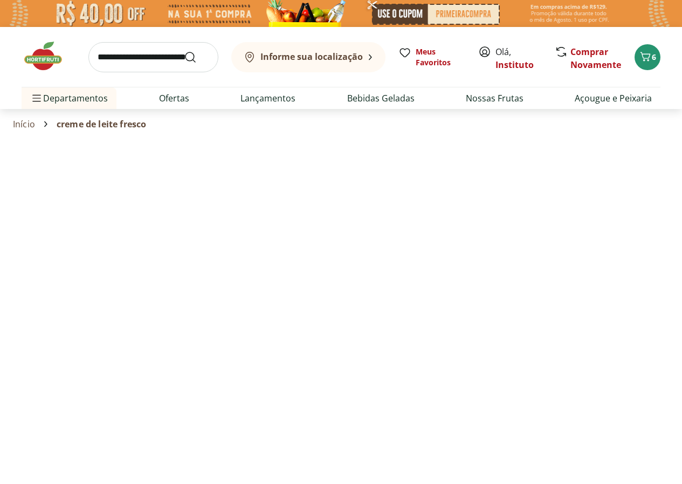
select select "**********"
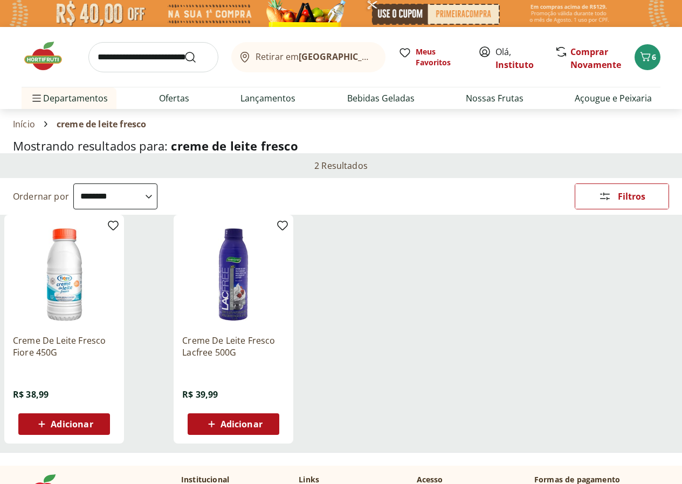
click at [93, 428] on span "Adicionar" at bounding box center [72, 424] width 42 height 9
click at [654, 52] on span "6" at bounding box center [654, 57] width 4 height 10
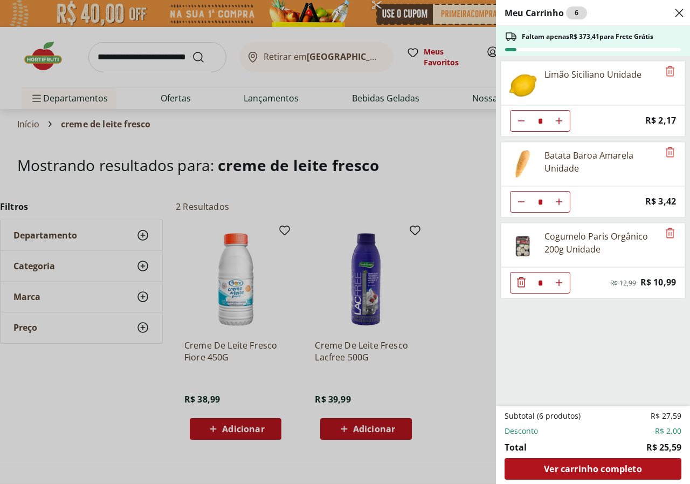
click at [227, 431] on div "Meu Carrinho 6 Faltam apenas R$ 373,41 para Frete Grátis Limão Siciliano Unidad…" at bounding box center [345, 242] width 690 height 484
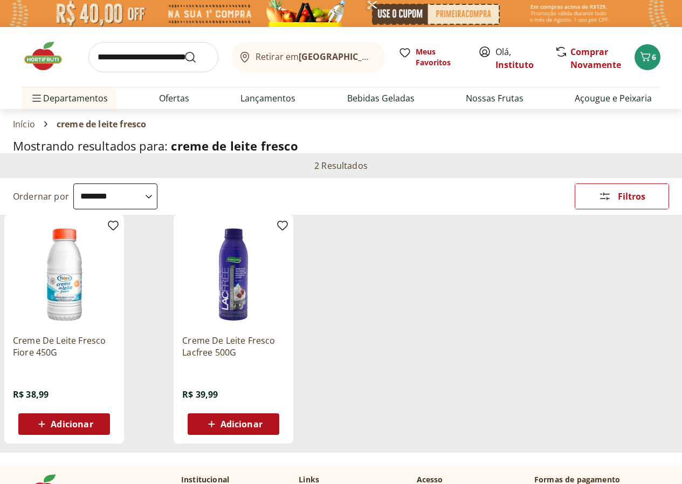
click at [93, 428] on span "Adicionar" at bounding box center [72, 424] width 42 height 9
click at [656, 59] on span "6" at bounding box center [654, 57] width 4 height 10
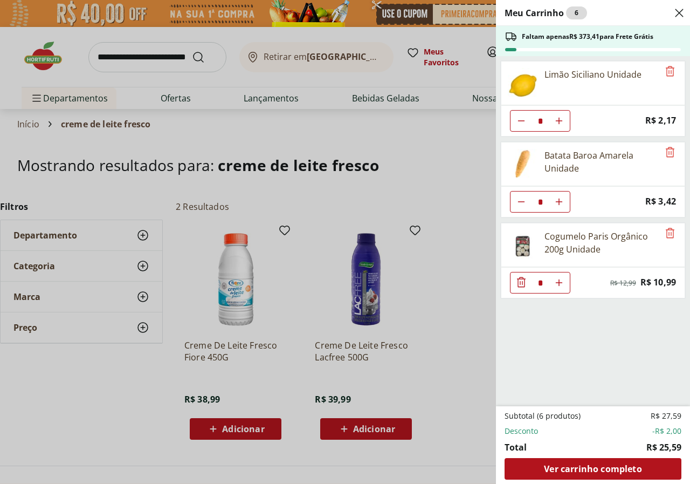
click at [444, 386] on div "Meu Carrinho 6 Faltam apenas R$ 373,41 para Frete Grátis Limão Siciliano Unidad…" at bounding box center [345, 242] width 690 height 484
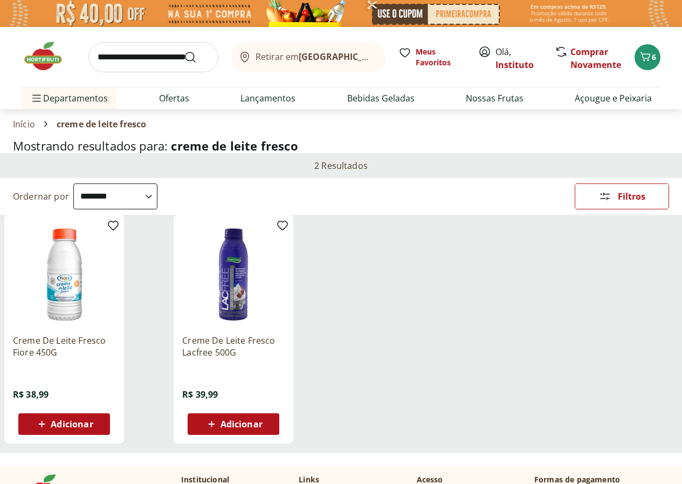
click at [93, 428] on span "Adicionar" at bounding box center [72, 424] width 42 height 9
click at [655, 60] on span "6" at bounding box center [654, 57] width 4 height 10
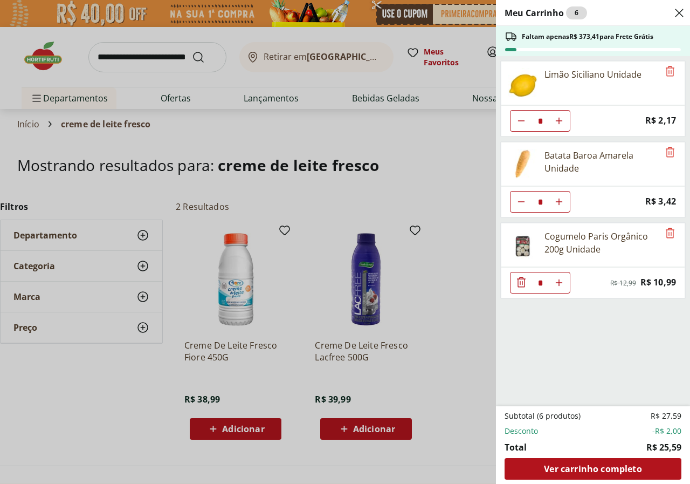
click at [457, 358] on div "Meu Carrinho 6 Faltam apenas R$ 373,41 para Frete Grátis Limão Siciliano Unidad…" at bounding box center [345, 242] width 690 height 484
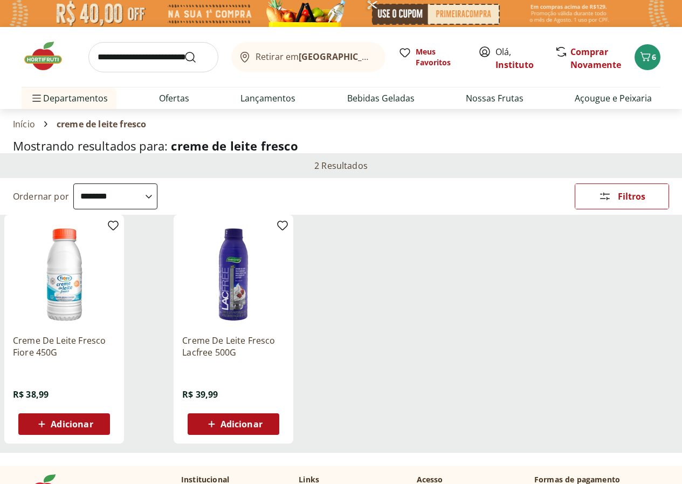
click at [93, 425] on span "Adicionar" at bounding box center [72, 424] width 42 height 9
click at [651, 56] on icon "Carrinho" at bounding box center [645, 56] width 13 height 13
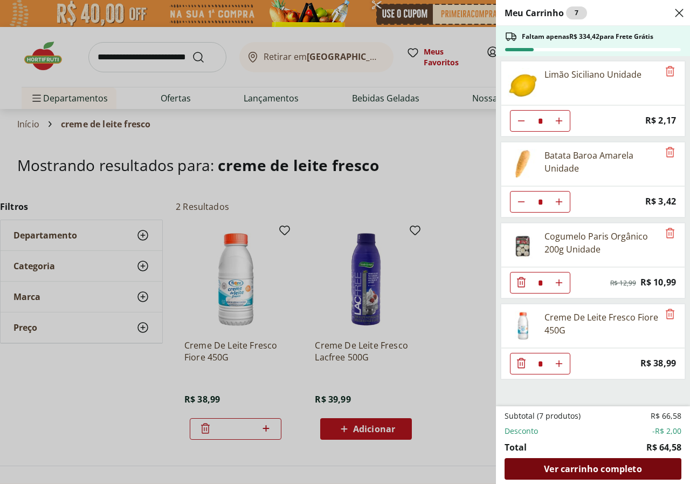
click at [595, 464] on span "Ver carrinho completo" at bounding box center [593, 468] width 98 height 9
